Goal: Information Seeking & Learning: Learn about a topic

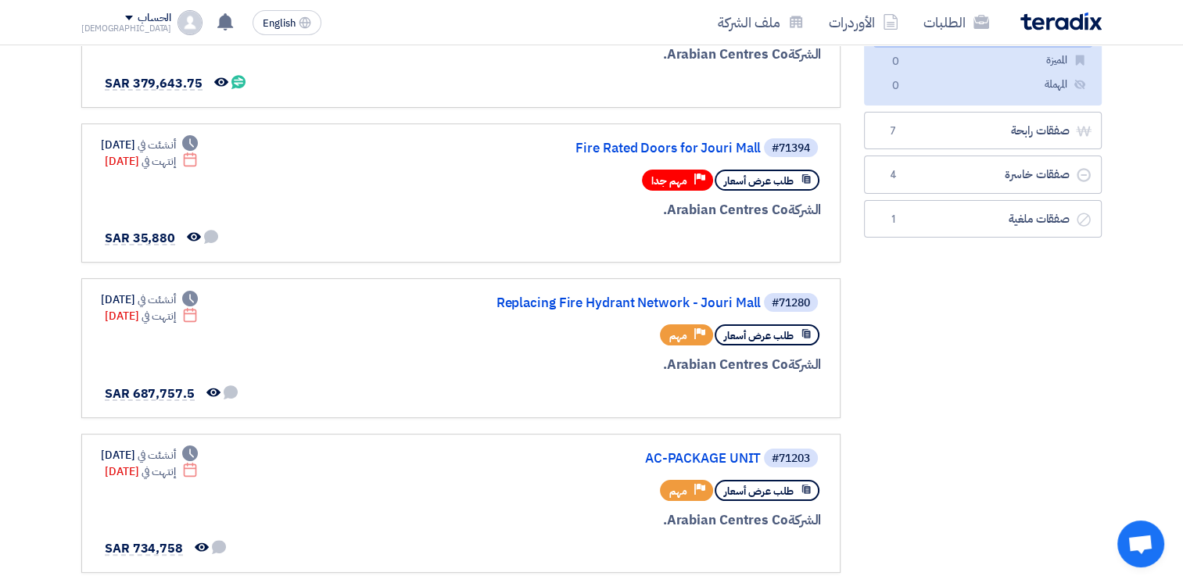
scroll to position [225, 0]
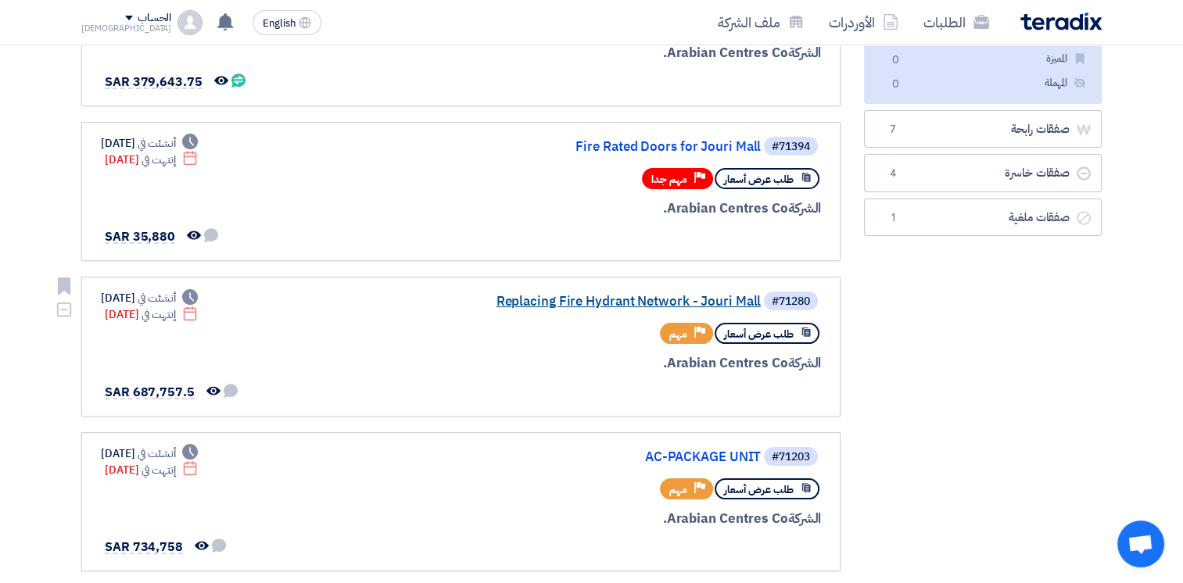
click at [644, 295] on link "Replacing Fire Hydrant Network - Jouri Mall" at bounding box center [604, 302] width 313 height 14
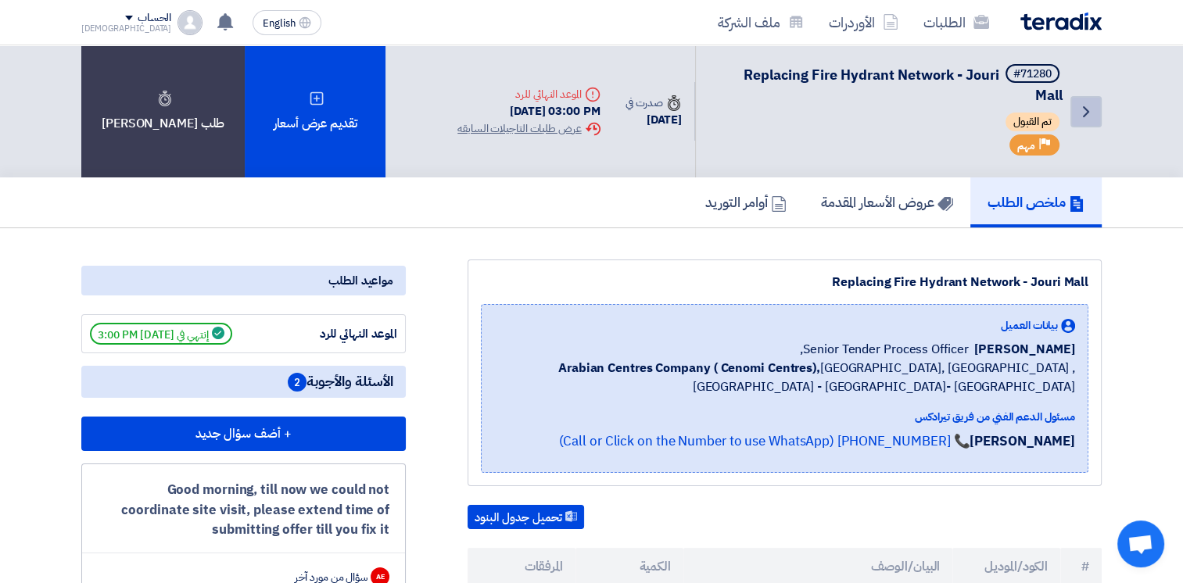
click at [1096, 111] on link "Back" at bounding box center [1085, 111] width 31 height 31
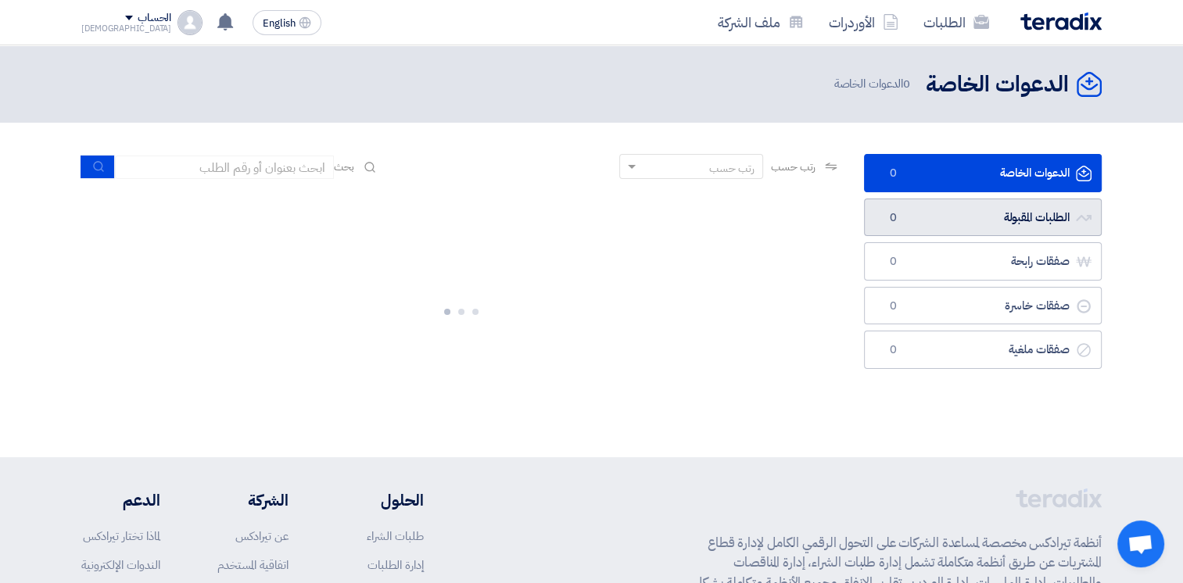
click at [990, 214] on link "الطلبات المقبولة الطلبات المقبولة 0" at bounding box center [983, 218] width 238 height 38
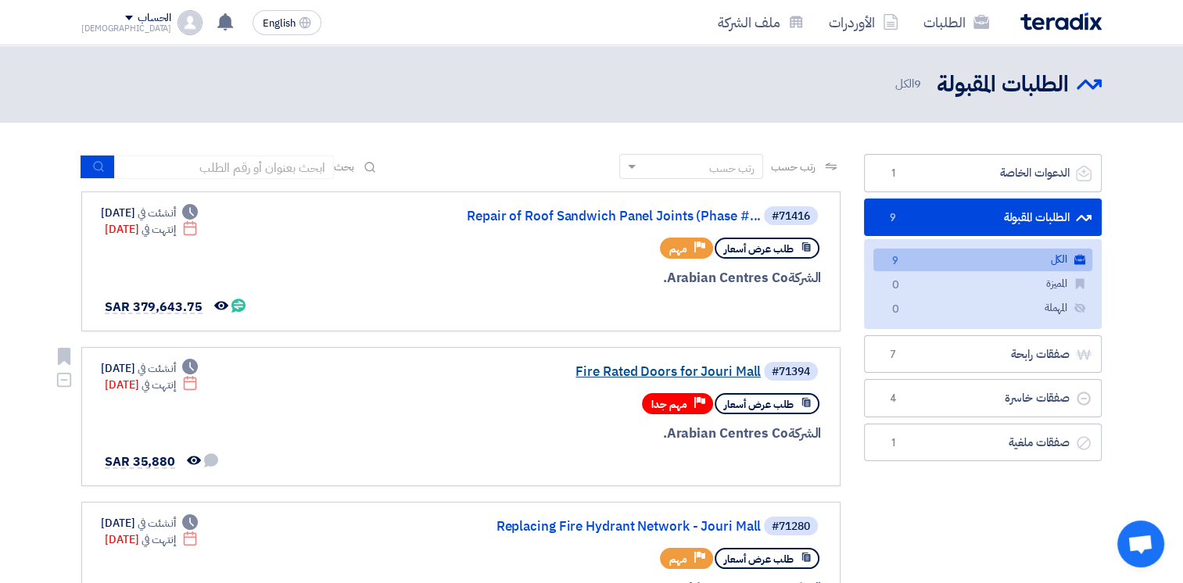
click at [655, 365] on link "Fire Rated Doors for Jouri Mall" at bounding box center [604, 372] width 313 height 14
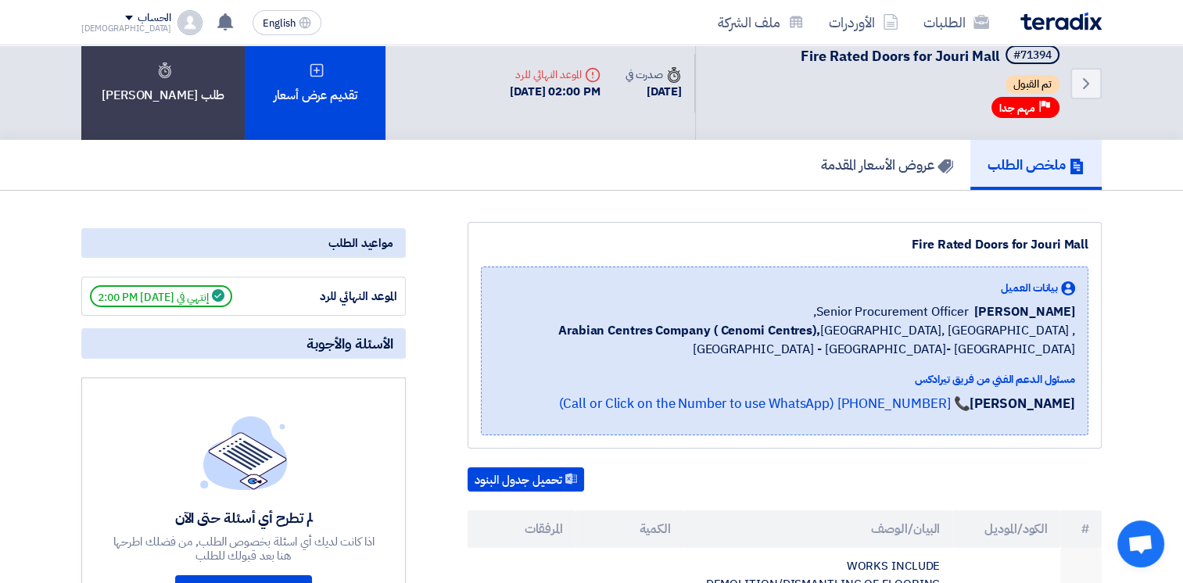
scroll to position [8, 0]
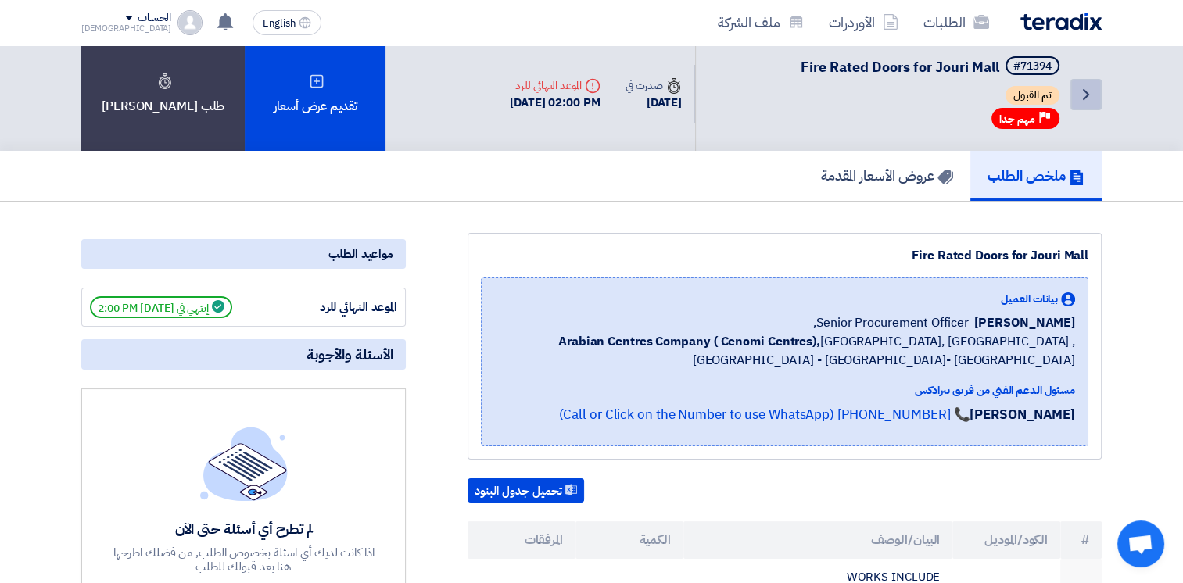
click at [1088, 98] on icon "Back" at bounding box center [1085, 94] width 19 height 19
